Goal: Transaction & Acquisition: Purchase product/service

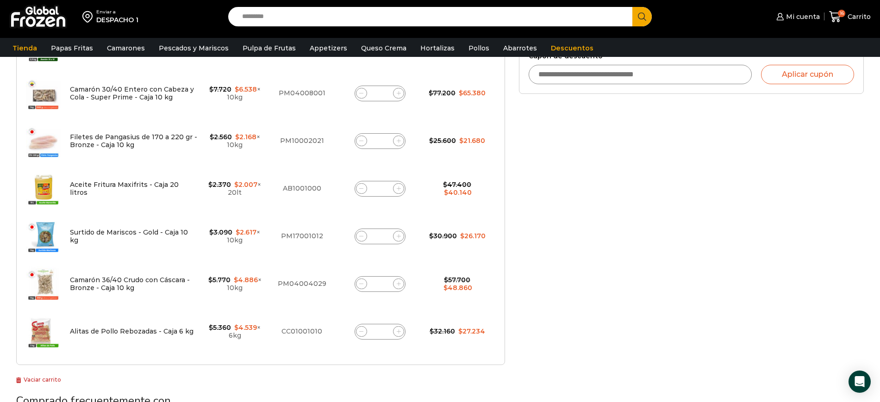
scroll to position [395, 0]
click at [360, 189] on icon at bounding box center [361, 188] width 4 height 4
type input "*"
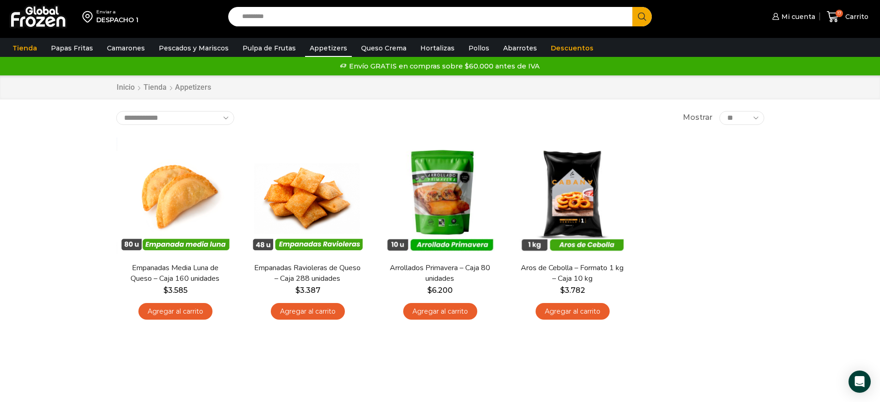
click at [393, 22] on input "Search input" at bounding box center [432, 16] width 391 height 19
paste input "**********"
type input "**********"
click at [632, 7] on button "Search" at bounding box center [641, 16] width 19 height 19
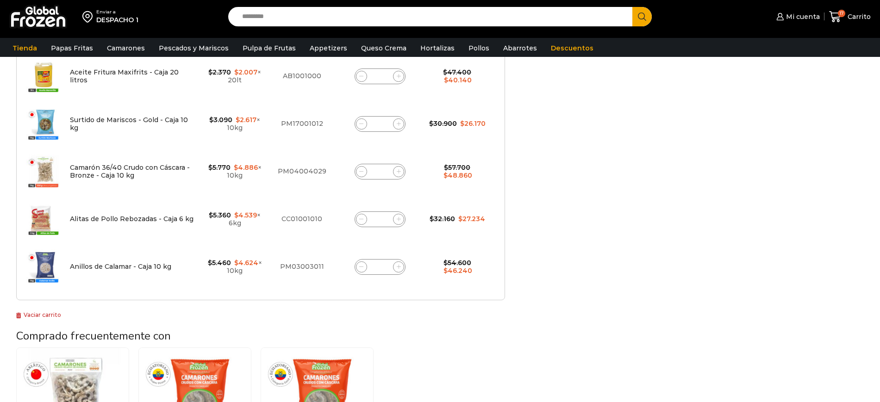
scroll to position [472, 0]
click at [359, 224] on span at bounding box center [361, 219] width 11 height 11
type input "*"
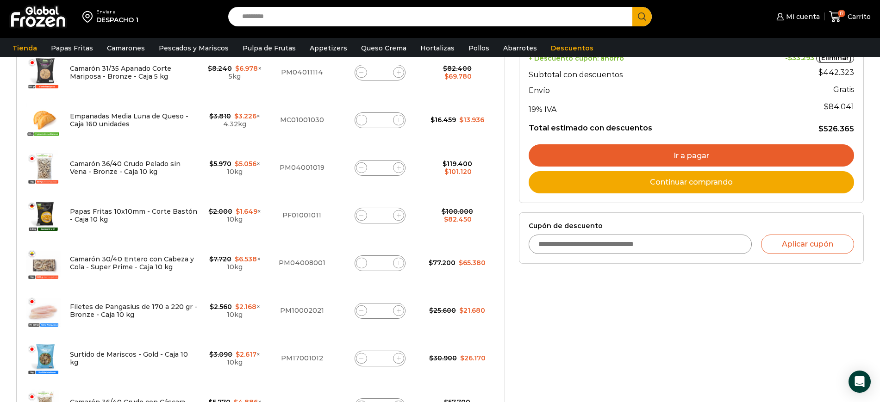
scroll to position [225, 0]
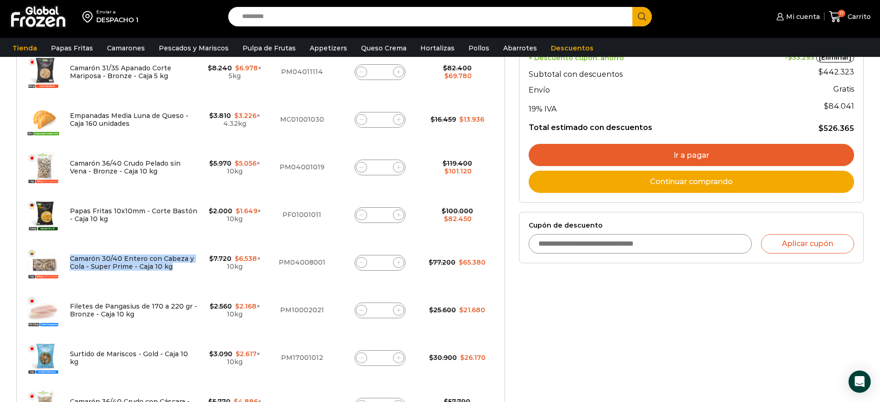
drag, startPoint x: 68, startPoint y: 257, endPoint x: 173, endPoint y: 271, distance: 105.5
click at [173, 271] on td "Camarón 30/40 Entero con Cabeza y Cola - Super Prime - Caja 10 kg" at bounding box center [133, 263] width 136 height 48
copy link "Camarón 30/40 Entero con Cabeza y Cola - Super Prime - Caja 10 kg"
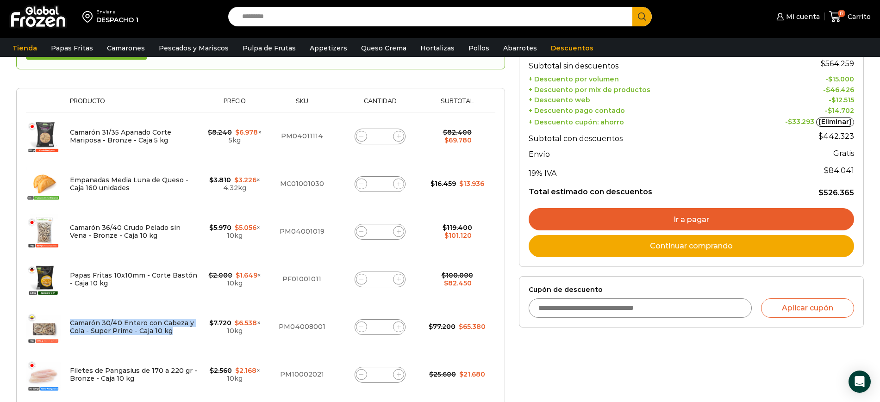
scroll to position [160, 0]
click at [358, 277] on span at bounding box center [361, 279] width 11 height 11
type input "*"
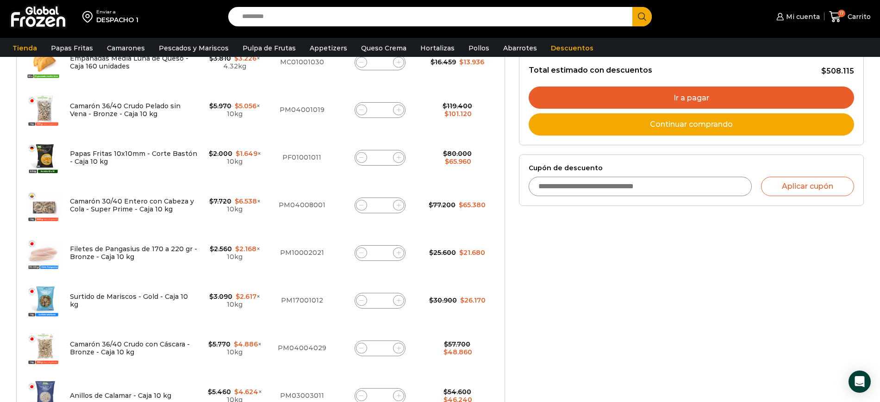
scroll to position [283, 0]
click at [361, 348] on icon at bounding box center [361, 348] width 4 height 4
type input "*"
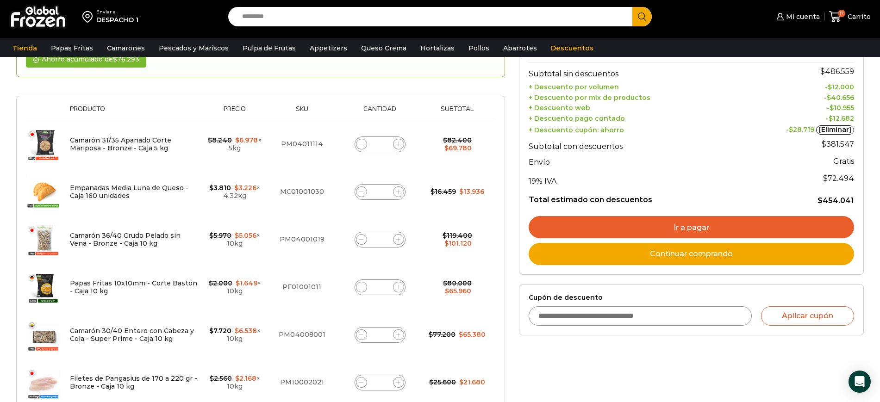
scroll to position [152, 0]
click at [363, 290] on span at bounding box center [361, 287] width 11 height 11
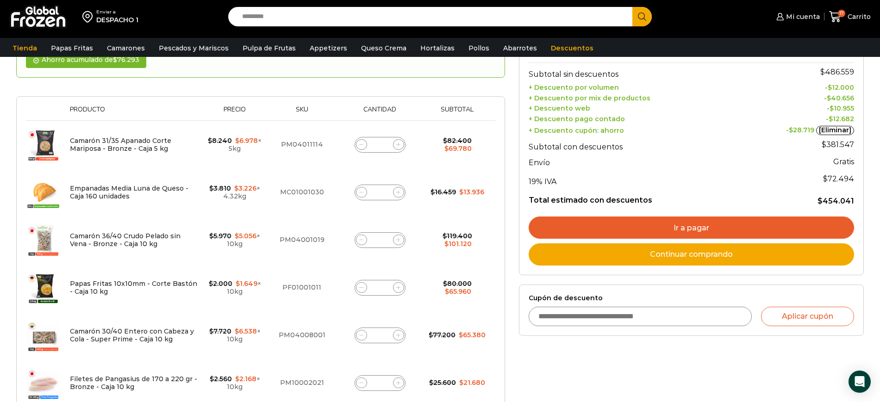
type input "*"
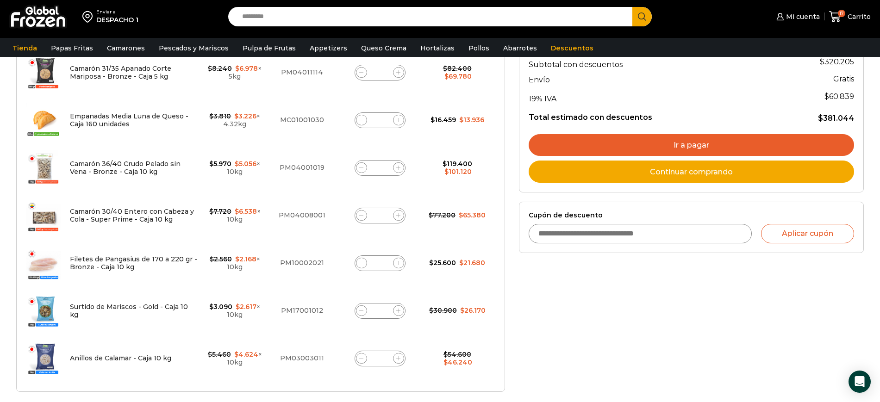
scroll to position [225, 0]
click at [395, 265] on span at bounding box center [398, 262] width 11 height 11
type input "*"
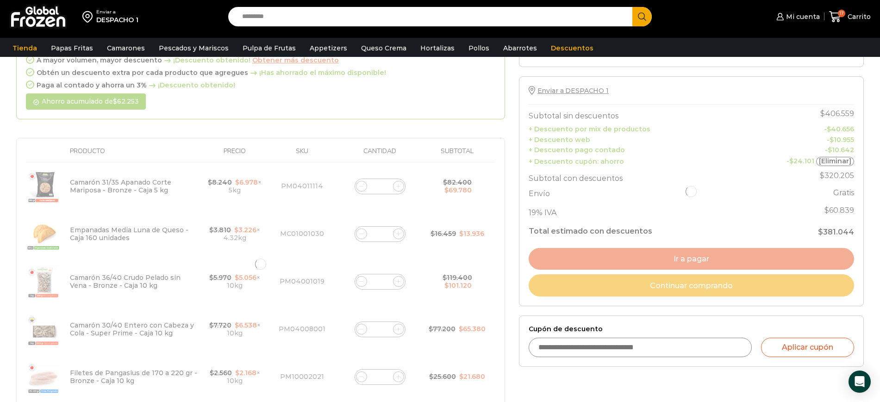
scroll to position [110, 0]
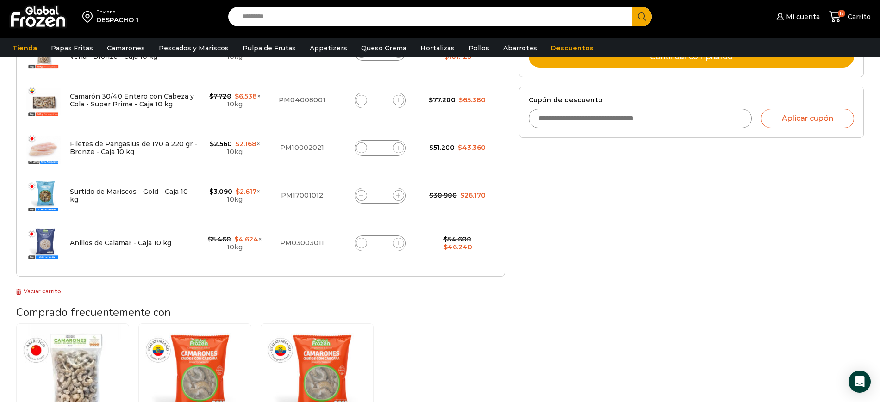
click at [399, 149] on span at bounding box center [398, 148] width 11 height 11
type input "*"
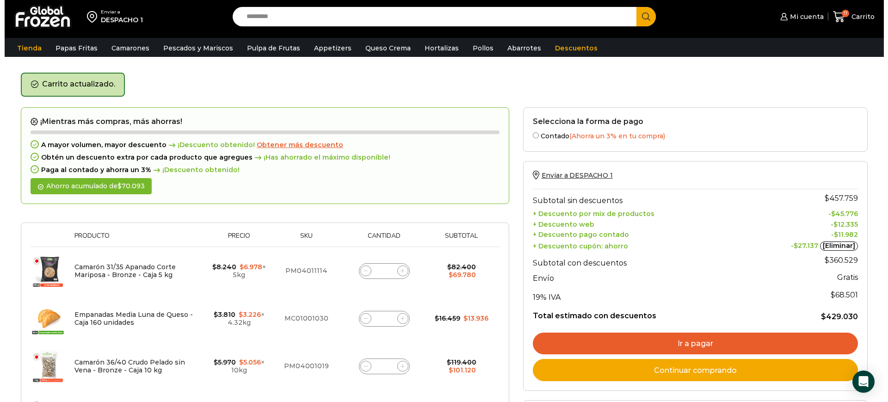
scroll to position [0, 0]
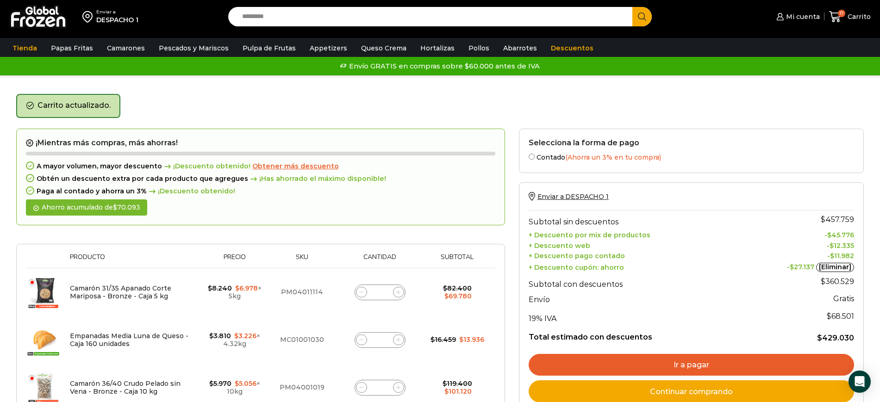
click at [265, 167] on span "Obtener más descuento" at bounding box center [295, 166] width 87 height 8
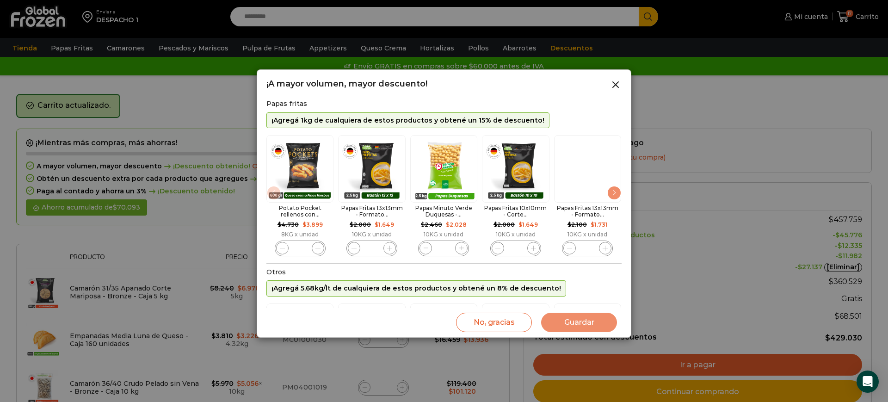
click at [615, 196] on div "Next slide" at bounding box center [614, 193] width 15 height 15
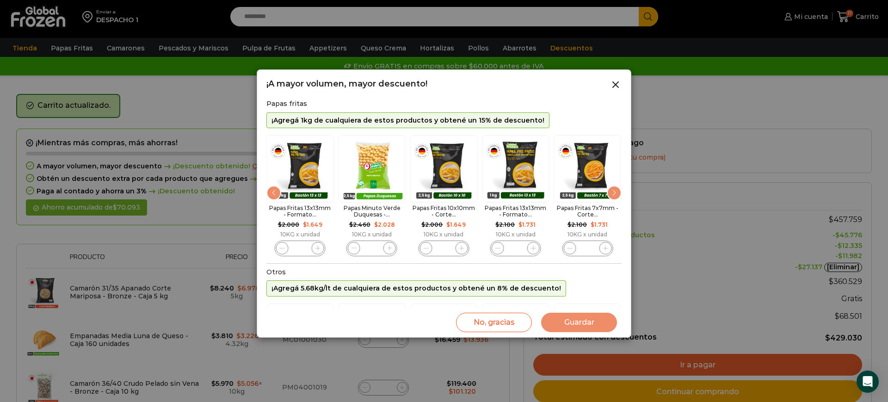
click at [615, 196] on div "Next slide" at bounding box center [614, 193] width 15 height 15
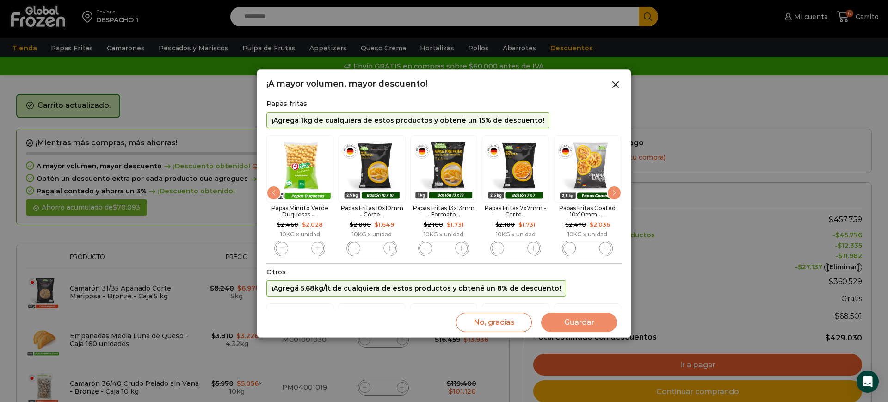
click at [615, 196] on div "Next slide" at bounding box center [614, 193] width 15 height 15
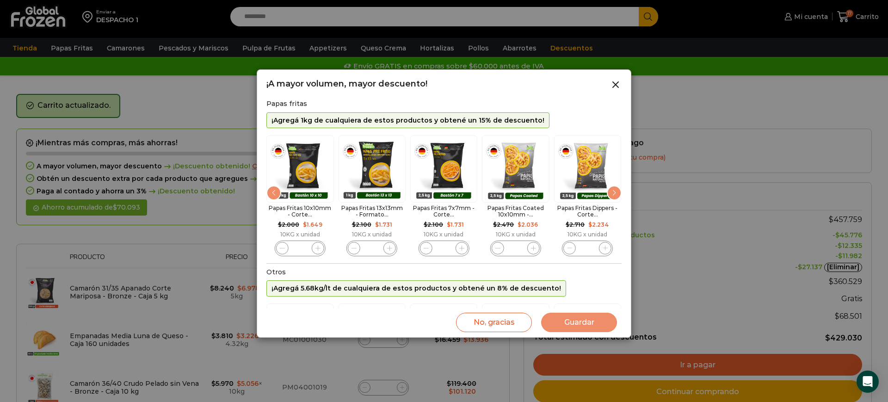
click at [617, 191] on div "Next slide" at bounding box center [614, 193] width 15 height 15
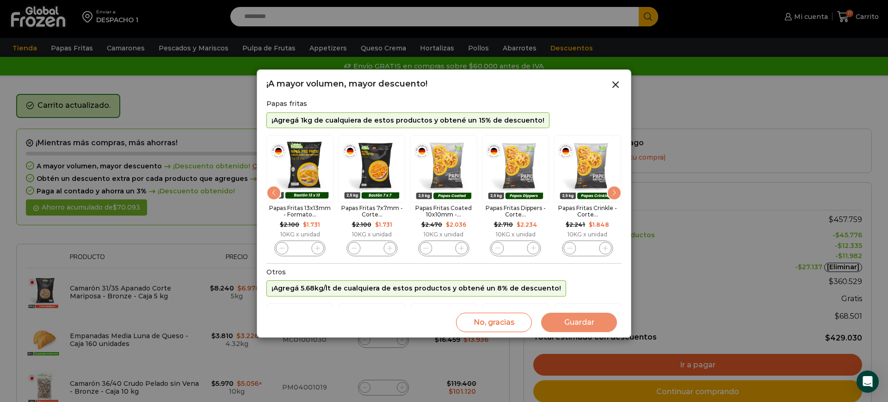
click at [616, 193] on div "Next slide" at bounding box center [614, 193] width 15 height 15
click at [617, 193] on img "10 / 10" at bounding box center [587, 168] width 67 height 67
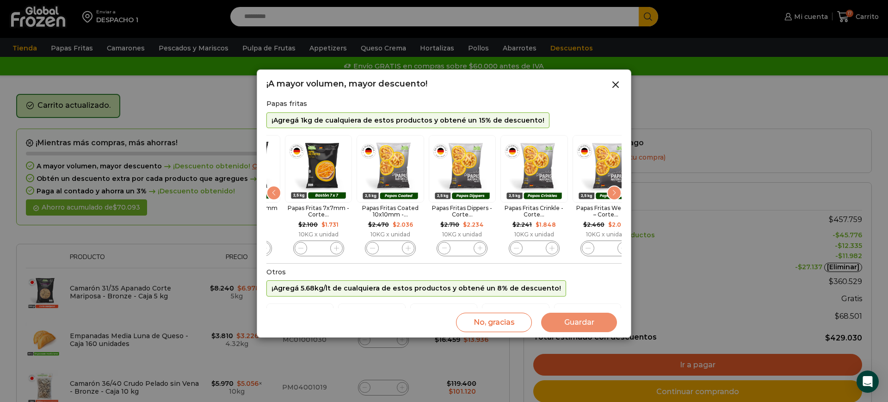
click at [510, 249] on form "¡Mientras más compras, más ahorras! A mayor volumen, mayor descuento ¡Descuento…" at bounding box center [263, 371] width 494 height 484
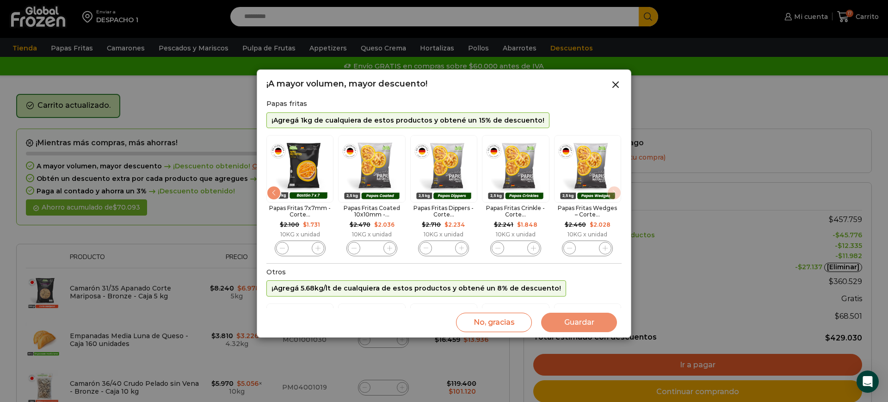
drag, startPoint x: 526, startPoint y: 210, endPoint x: 391, endPoint y: 323, distance: 176.4
click at [391, 323] on div "No, gracias Guardar" at bounding box center [444, 322] width 355 height 29
click at [269, 194] on div "Previous slide" at bounding box center [274, 193] width 15 height 15
click at [271, 194] on div "Previous slide" at bounding box center [274, 193] width 15 height 15
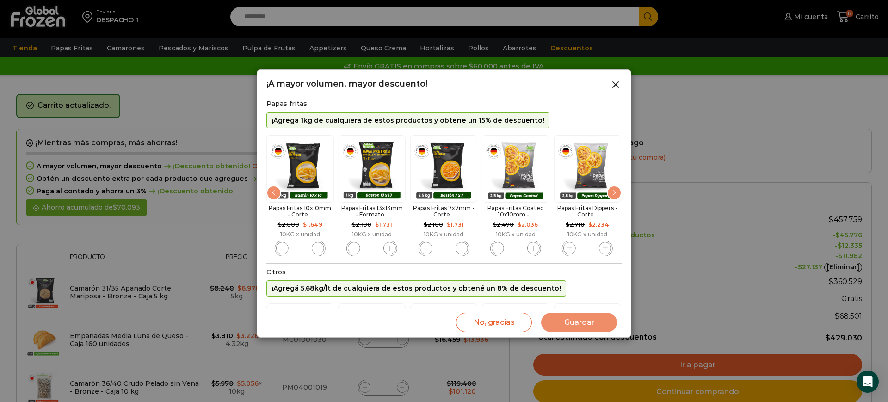
click at [320, 250] on icon "4 / 10" at bounding box center [318, 248] width 5 height 5
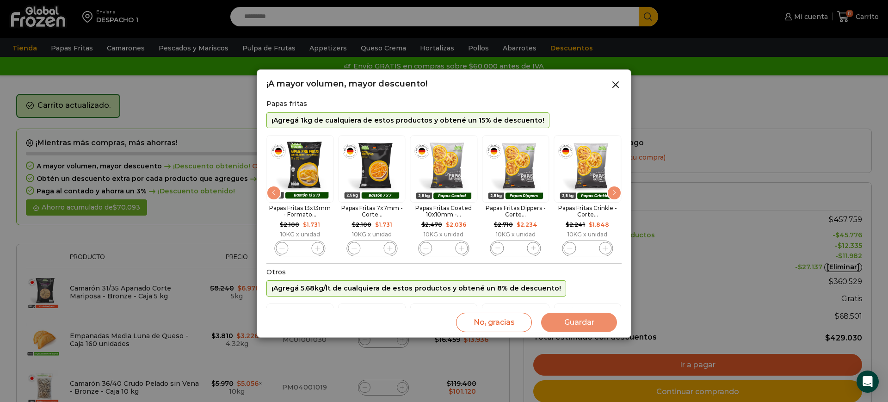
click at [273, 193] on div "Previous slide" at bounding box center [274, 193] width 15 height 15
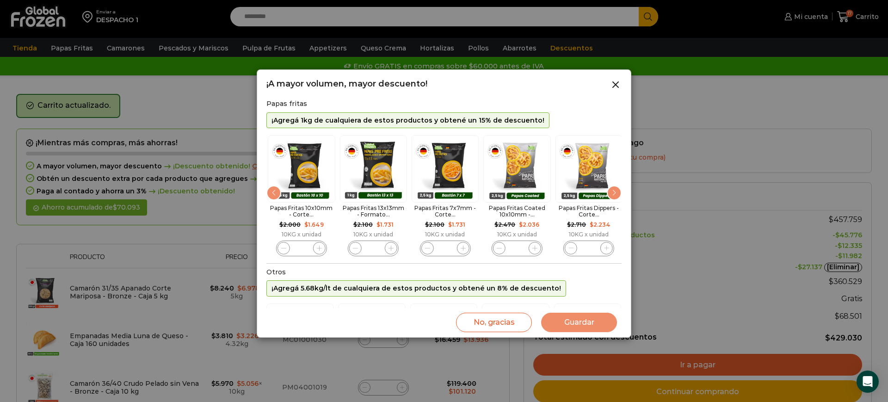
click at [317, 249] on icon "4 / 10" at bounding box center [319, 248] width 5 height 5
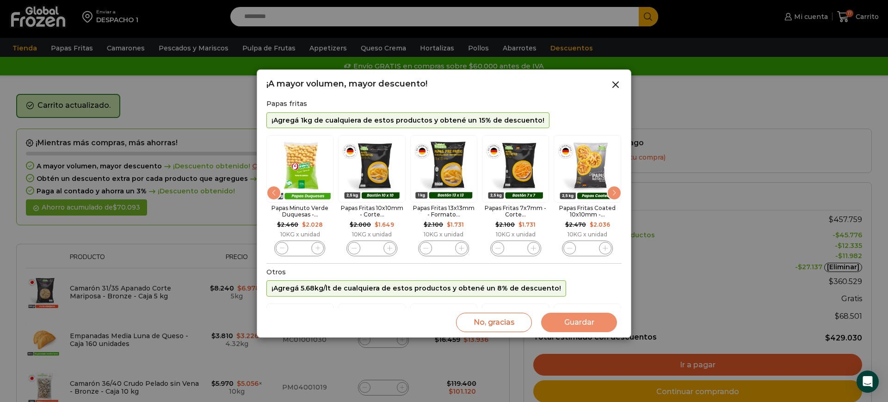
click at [389, 249] on icon "4 / 10" at bounding box center [389, 248] width 5 height 5
type input "*"
click at [586, 322] on button "Guardar" at bounding box center [579, 322] width 76 height 19
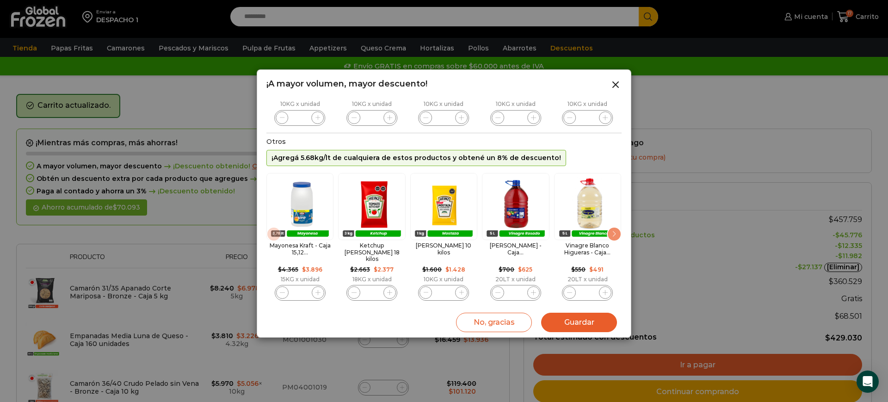
scroll to position [137, 0]
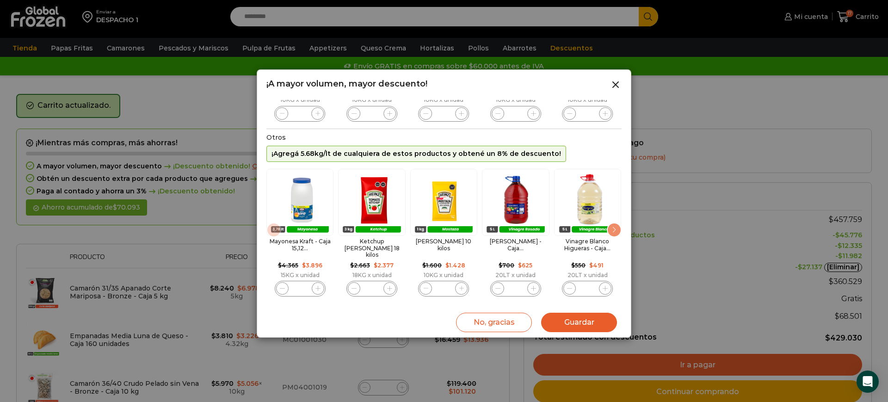
click at [613, 225] on div "Next slide" at bounding box center [614, 230] width 15 height 15
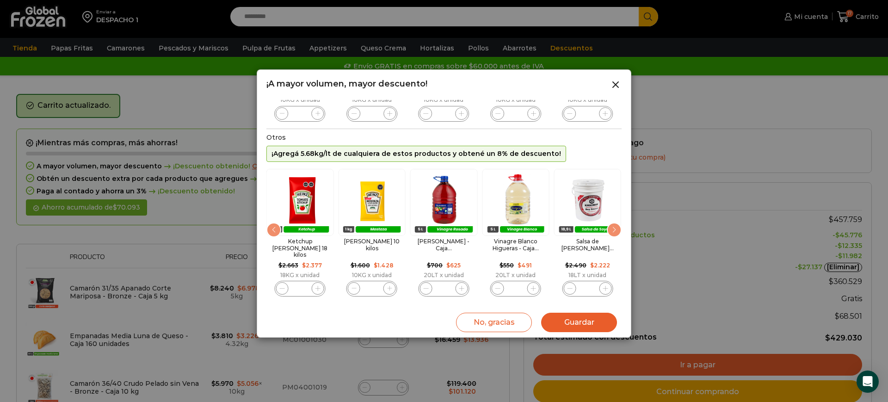
click at [614, 229] on div "Next slide" at bounding box center [614, 230] width 15 height 15
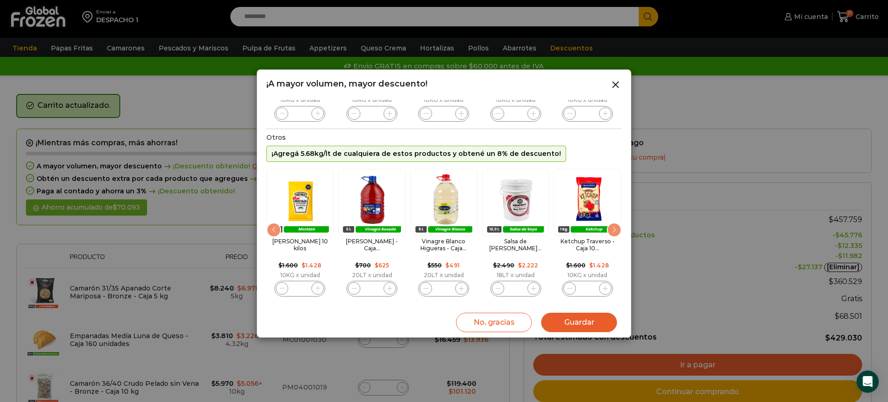
click at [614, 229] on div "Next slide" at bounding box center [614, 230] width 15 height 15
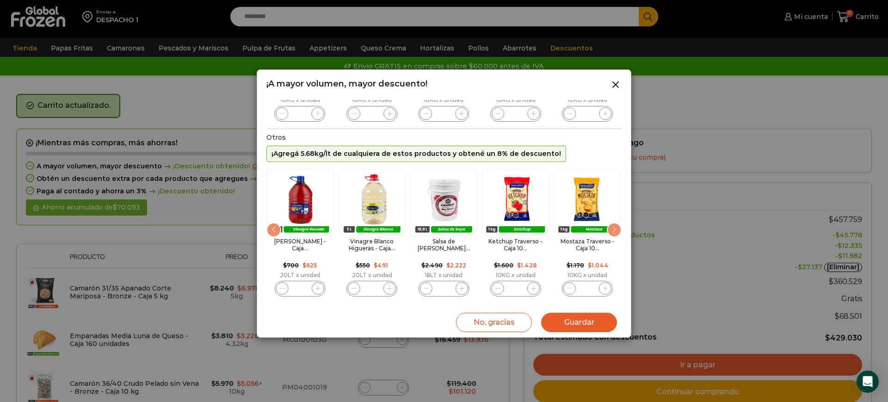
click at [614, 230] on div "Next slide" at bounding box center [614, 230] width 15 height 15
click at [615, 231] on div "Next slide" at bounding box center [614, 230] width 15 height 15
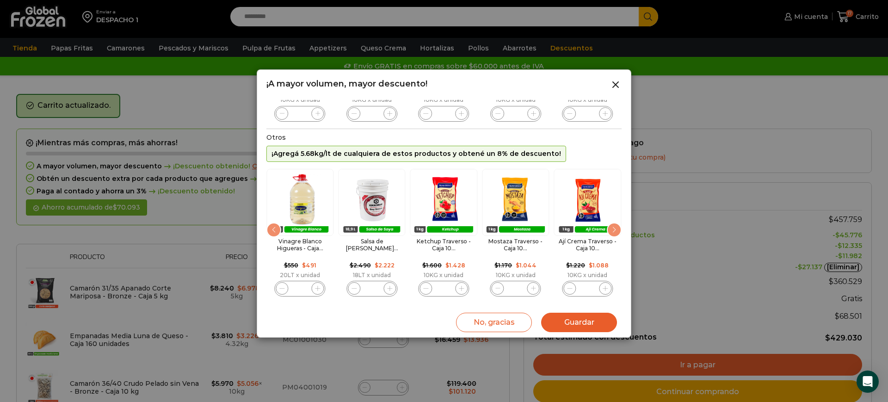
click at [614, 231] on div "Next slide" at bounding box center [614, 230] width 15 height 15
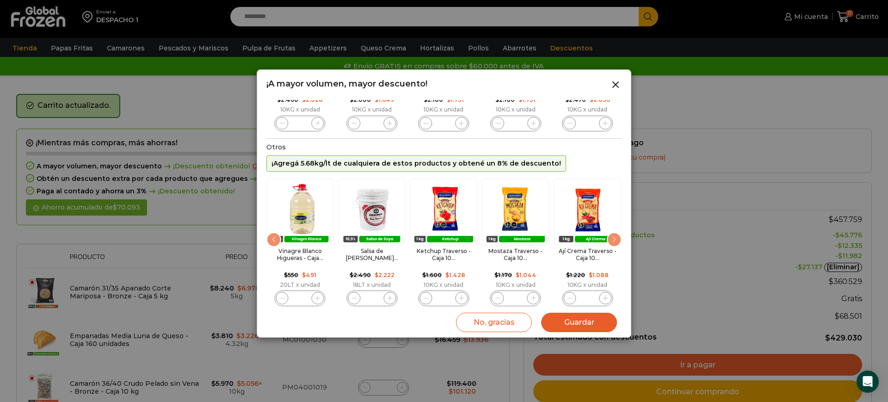
scroll to position [124, 0]
click at [599, 326] on button "Guardar" at bounding box center [579, 322] width 76 height 19
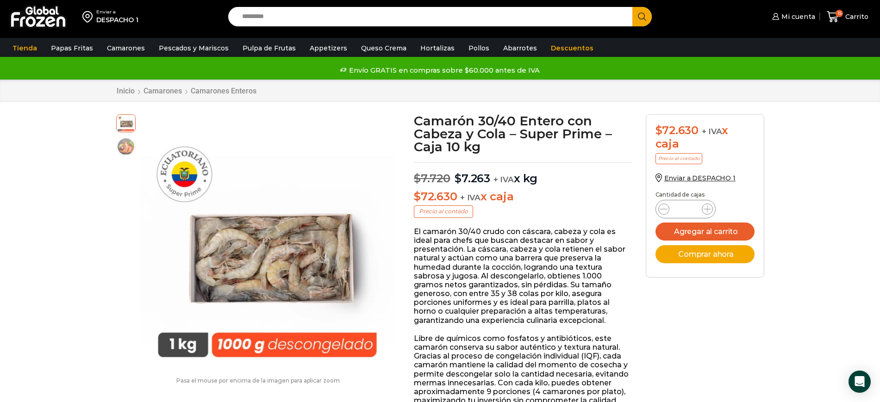
drag, startPoint x: 468, startPoint y: 130, endPoint x: 433, endPoint y: 125, distance: 35.4
drag, startPoint x: 433, startPoint y: 125, endPoint x: 793, endPoint y: 342, distance: 420.3
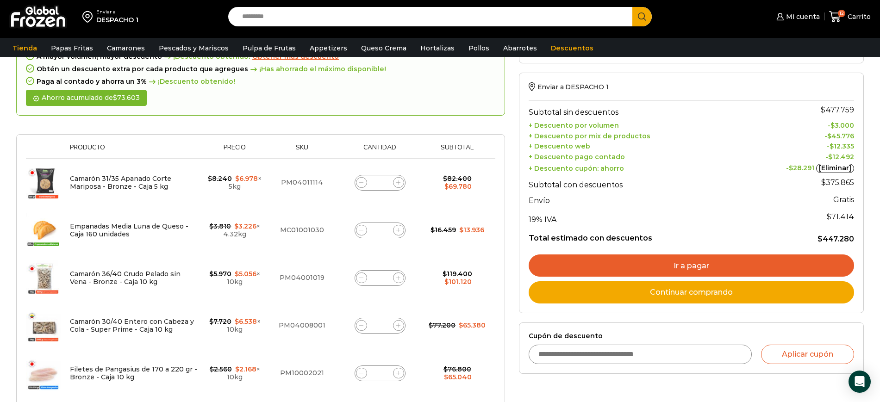
scroll to position [115, 0]
click at [357, 322] on span at bounding box center [361, 325] width 11 height 11
type input "*"
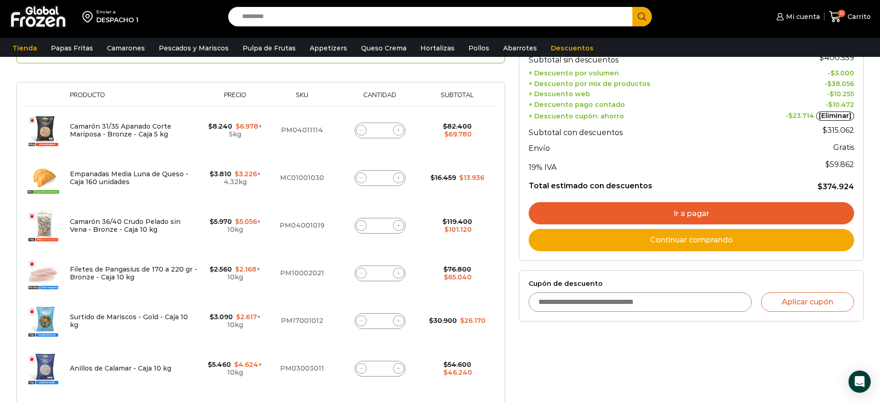
scroll to position [167, 0]
click at [612, 360] on div "Selecciona la forma de pago Contado (Ahorra un 3% en tu compra) Seleccionar Env…" at bounding box center [691, 318] width 359 height 705
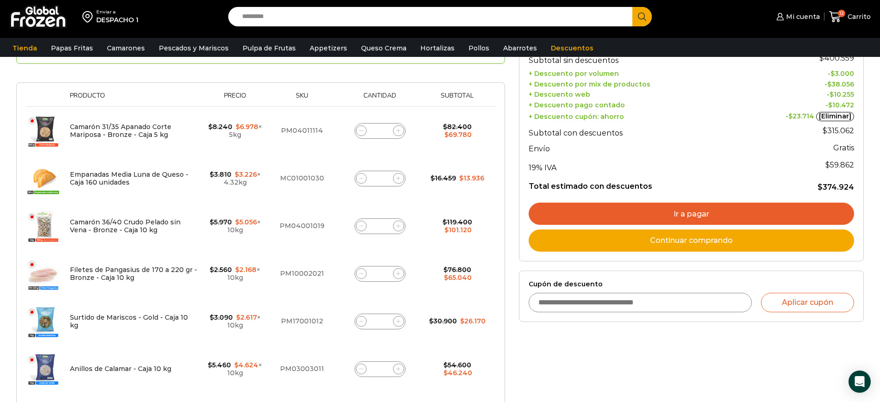
scroll to position [167, 0]
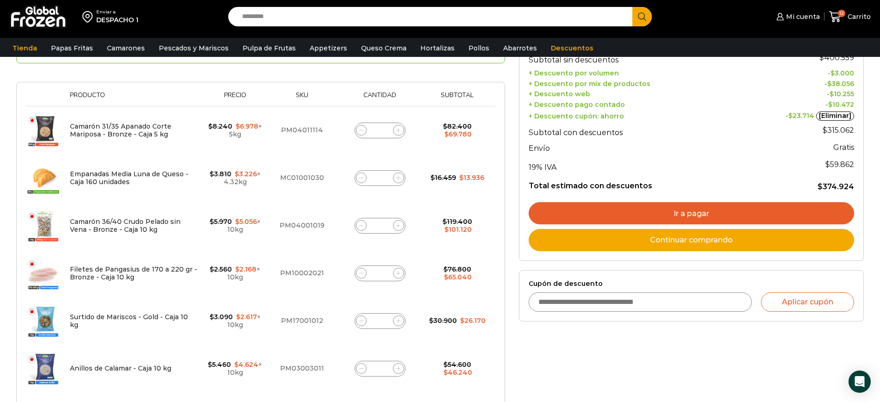
click at [399, 226] on icon at bounding box center [398, 225] width 4 height 4
type input "*"
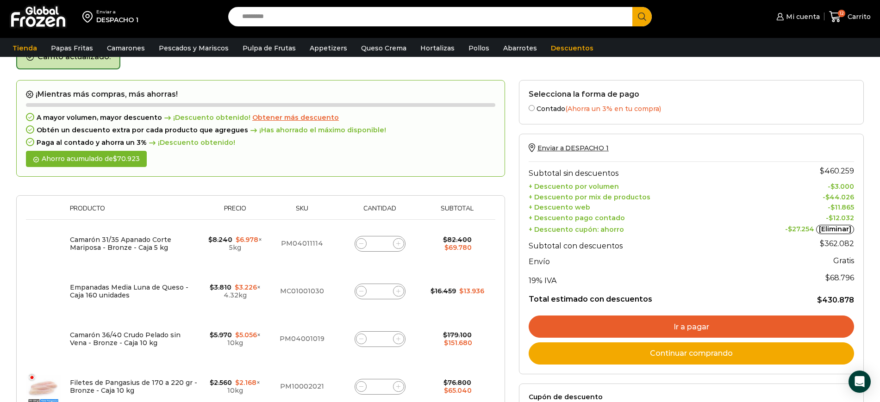
scroll to position [52, 0]
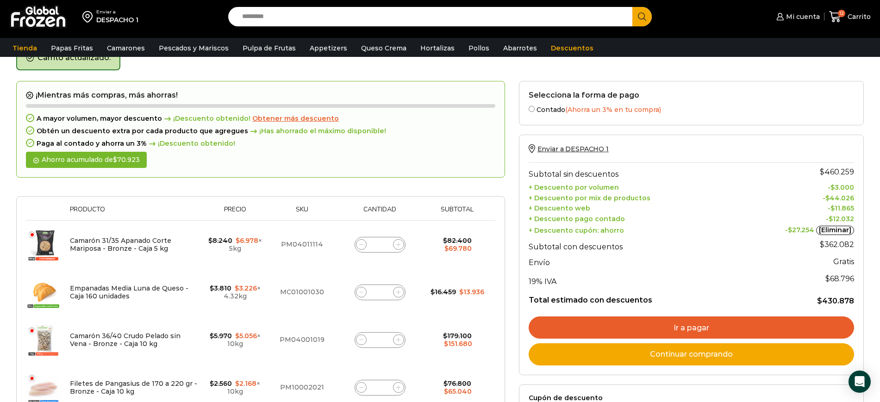
click at [741, 60] on div "Carrito actualizado." at bounding box center [439, 63] width 847 height 35
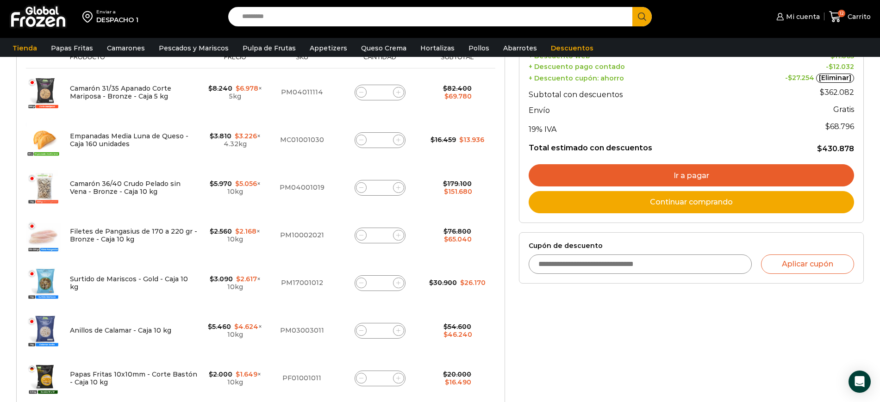
scroll to position [208, 0]
